Goal: Information Seeking & Learning: Learn about a topic

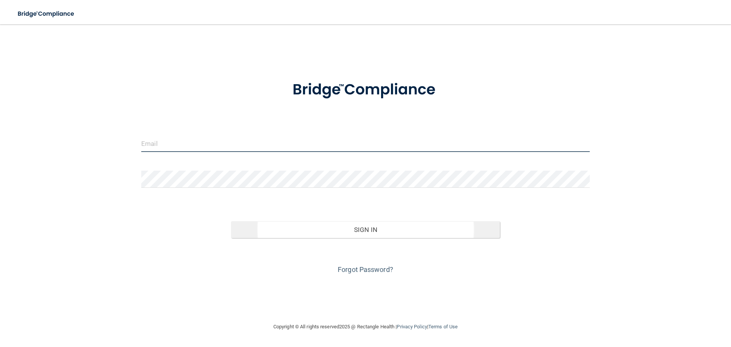
type input "[PERSON_NAME][EMAIL_ADDRESS][DOMAIN_NAME]"
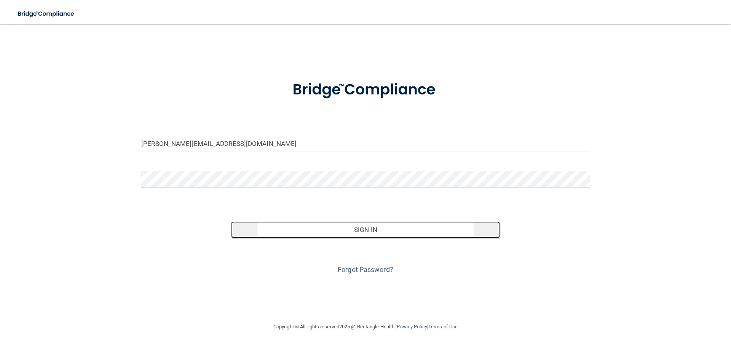
click at [353, 231] on button "Sign In" at bounding box center [365, 229] width 269 height 17
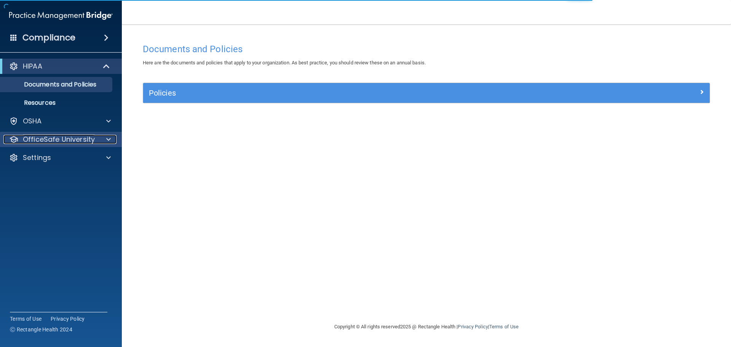
click at [55, 139] on p "OfficeSafe University" at bounding box center [59, 139] width 72 height 9
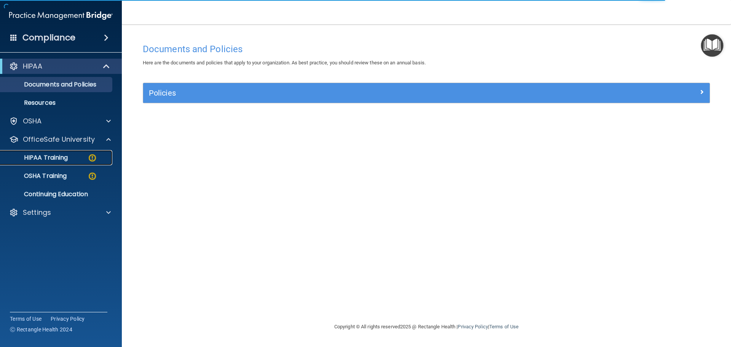
click at [58, 156] on p "HIPAA Training" at bounding box center [36, 158] width 63 height 8
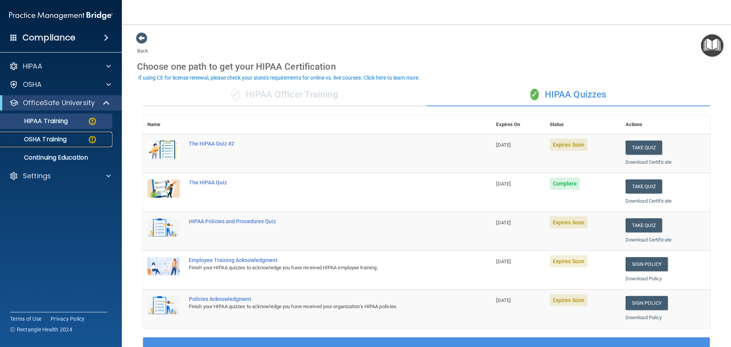
click at [61, 140] on p "OSHA Training" at bounding box center [36, 140] width 62 height 8
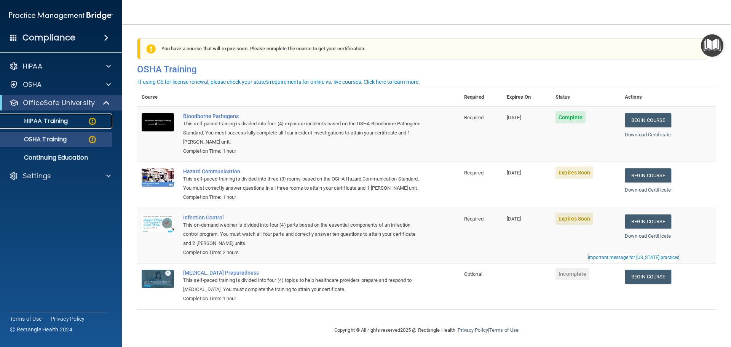
click at [54, 120] on p "HIPAA Training" at bounding box center [36, 121] width 63 height 8
